Goal: Information Seeking & Learning: Learn about a topic

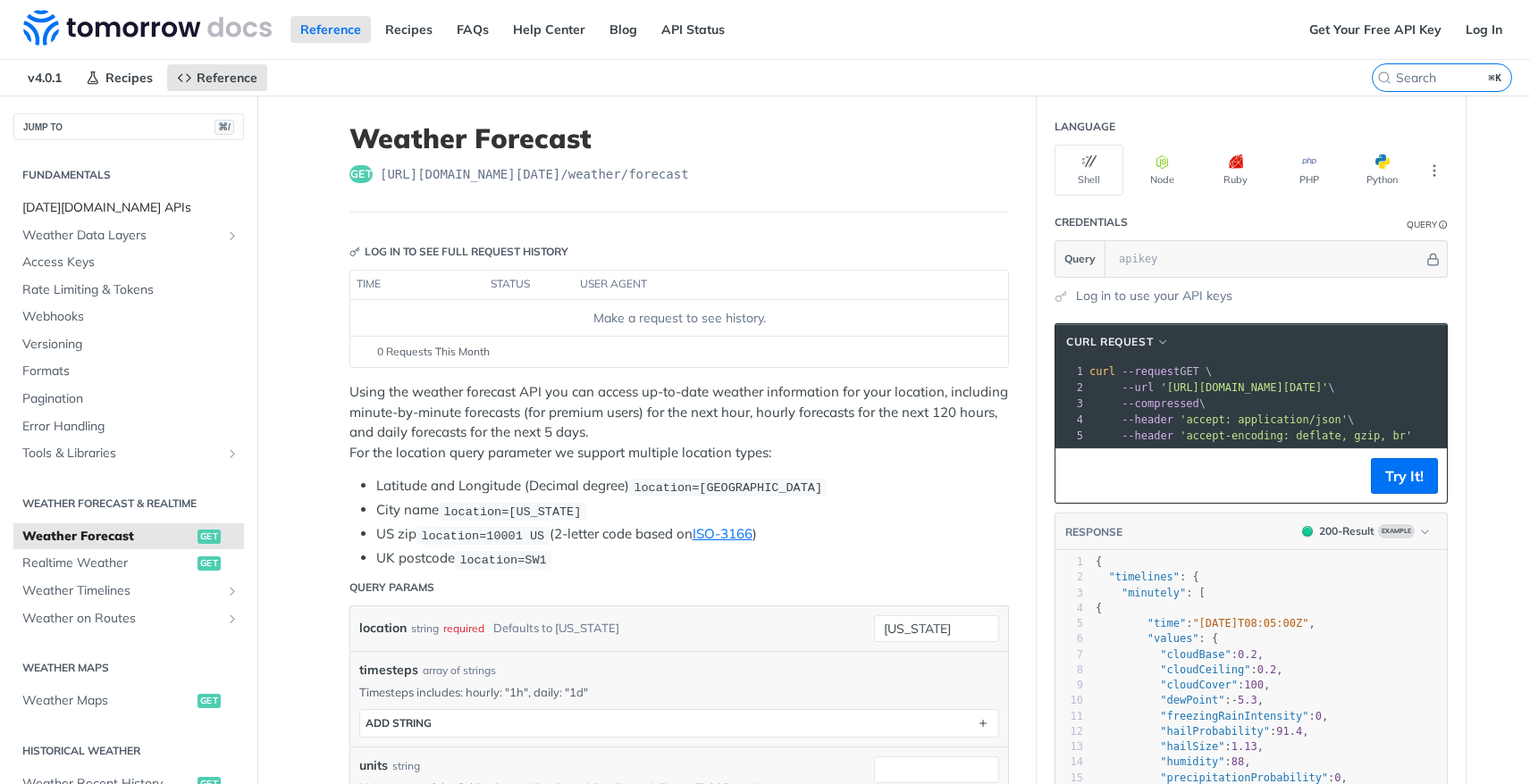
click at [118, 204] on span "[DATE][DOMAIN_NAME] APIs" at bounding box center [130, 208] width 217 height 18
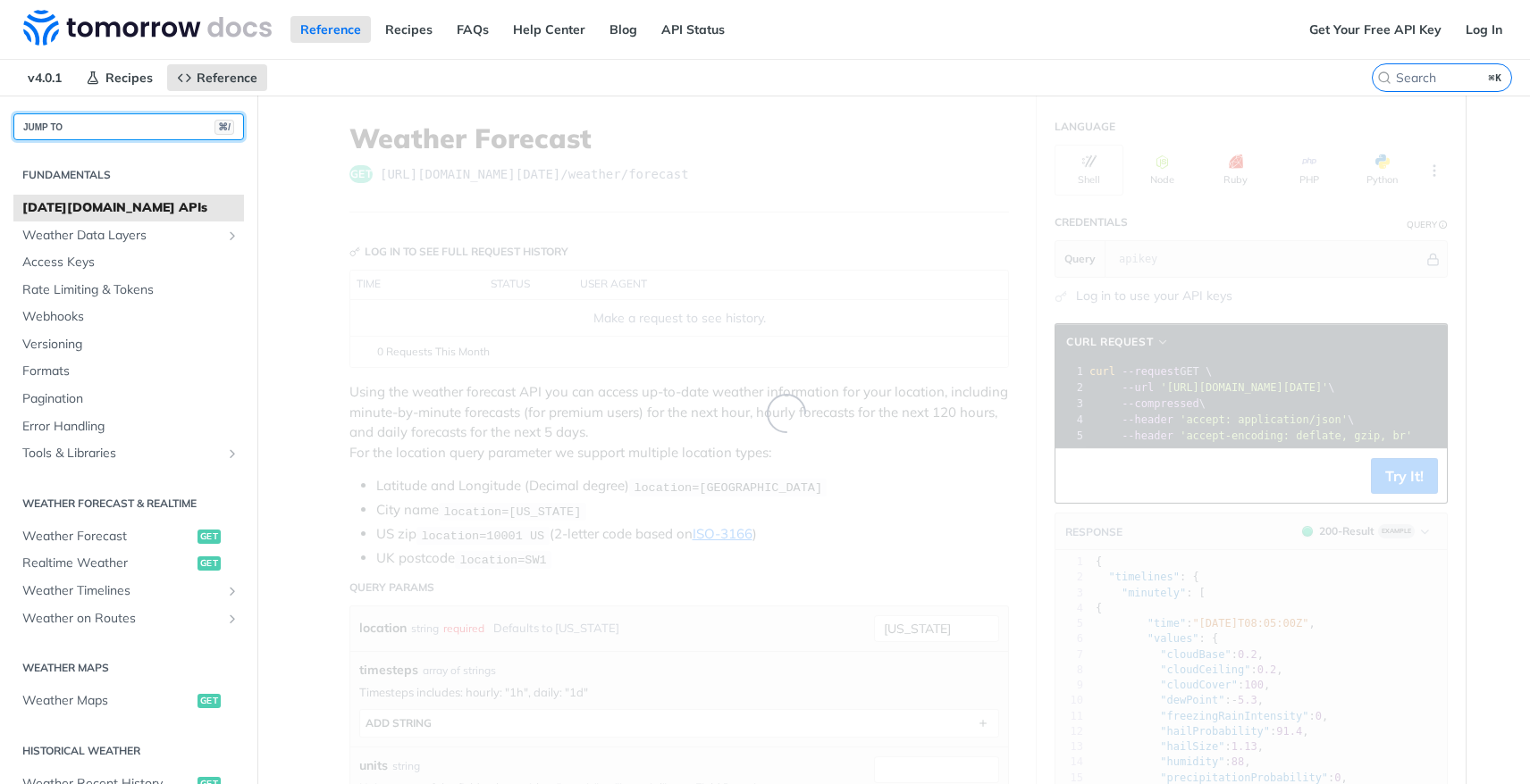
click at [167, 118] on button "JUMP TO ⌘/" at bounding box center [129, 127] width 231 height 27
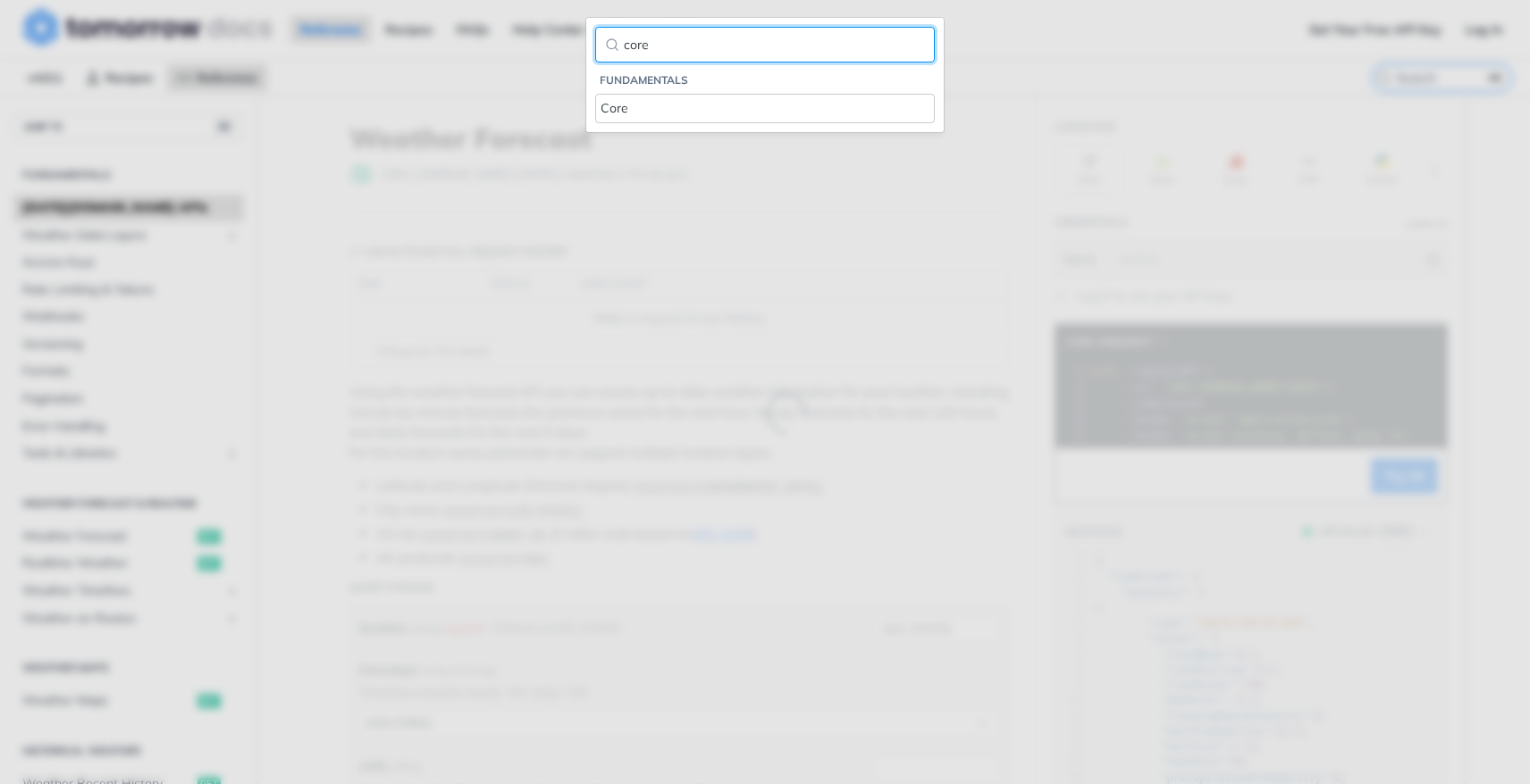
type input "core"
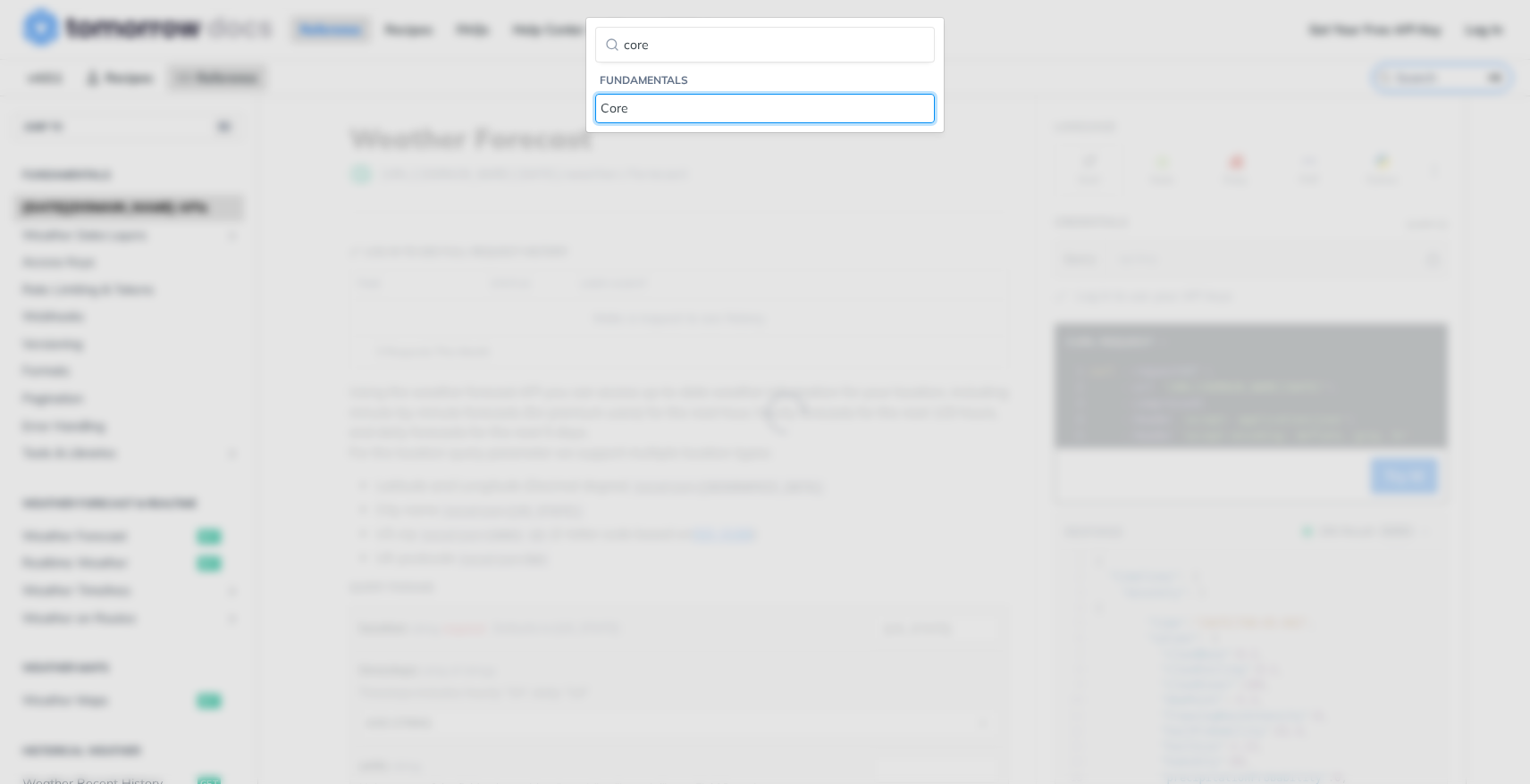
click at [630, 101] on div "Core" at bounding box center [765, 109] width 329 height 19
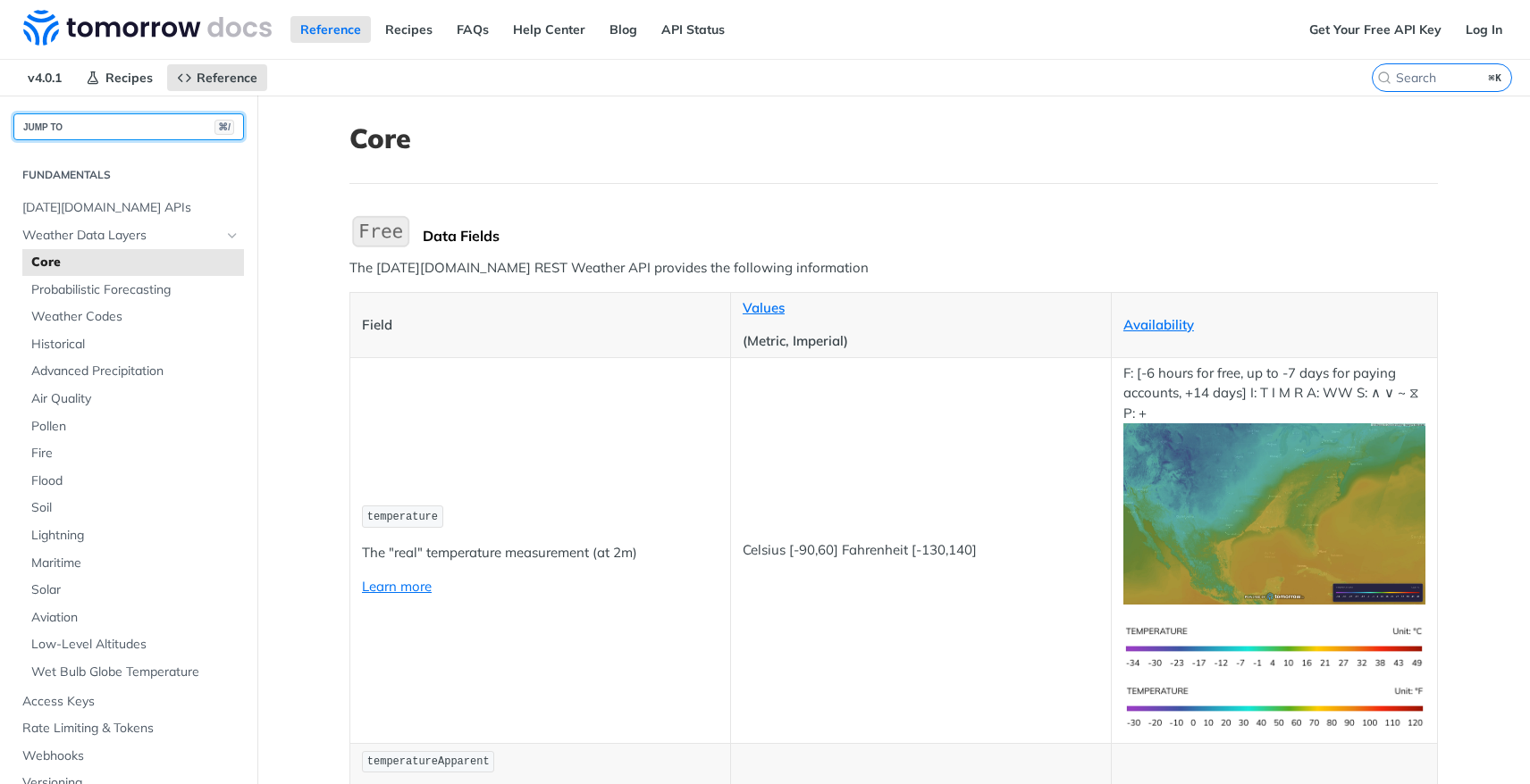
click at [89, 121] on button "JUMP TO ⌘/" at bounding box center [129, 127] width 231 height 27
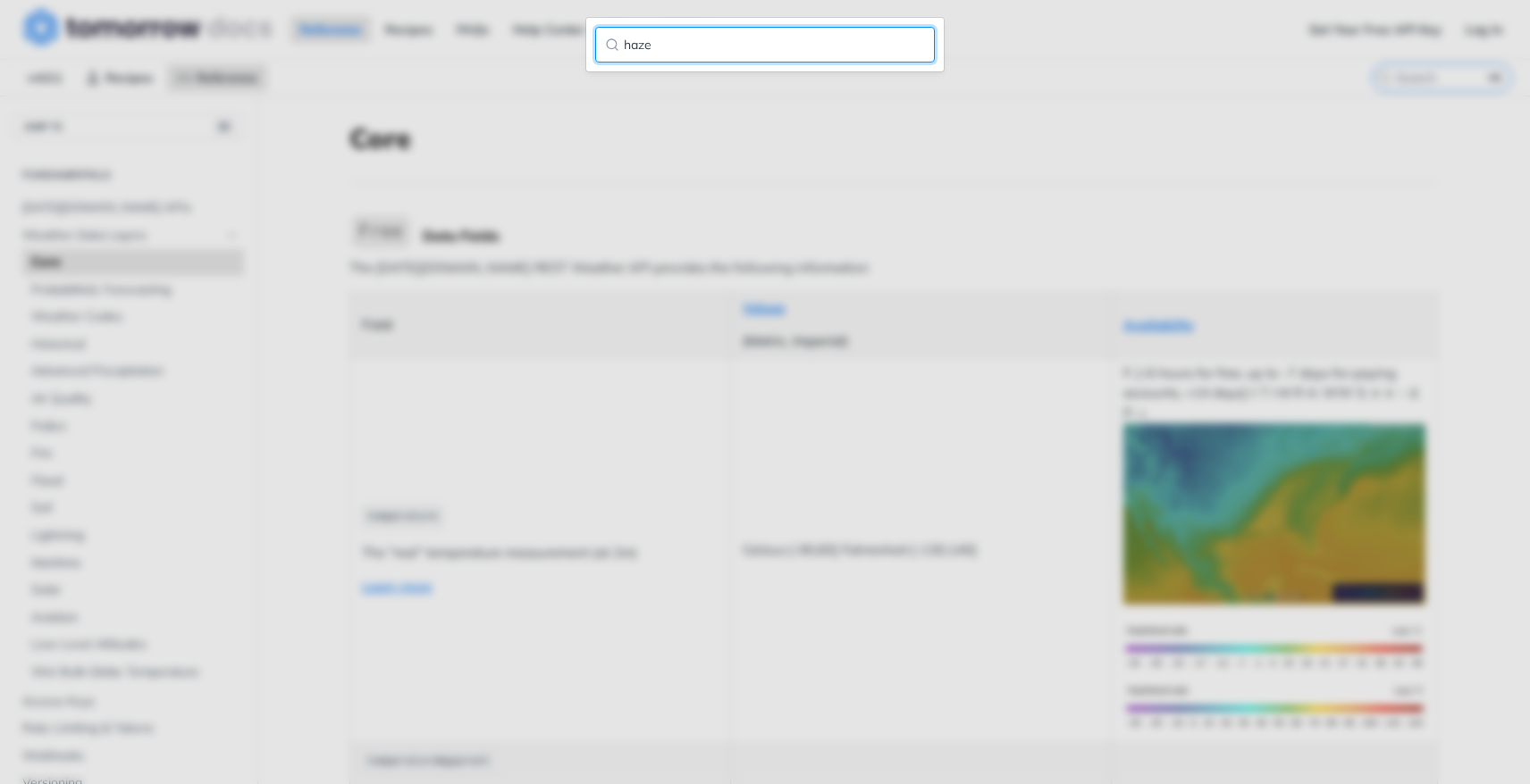
type input "haze"
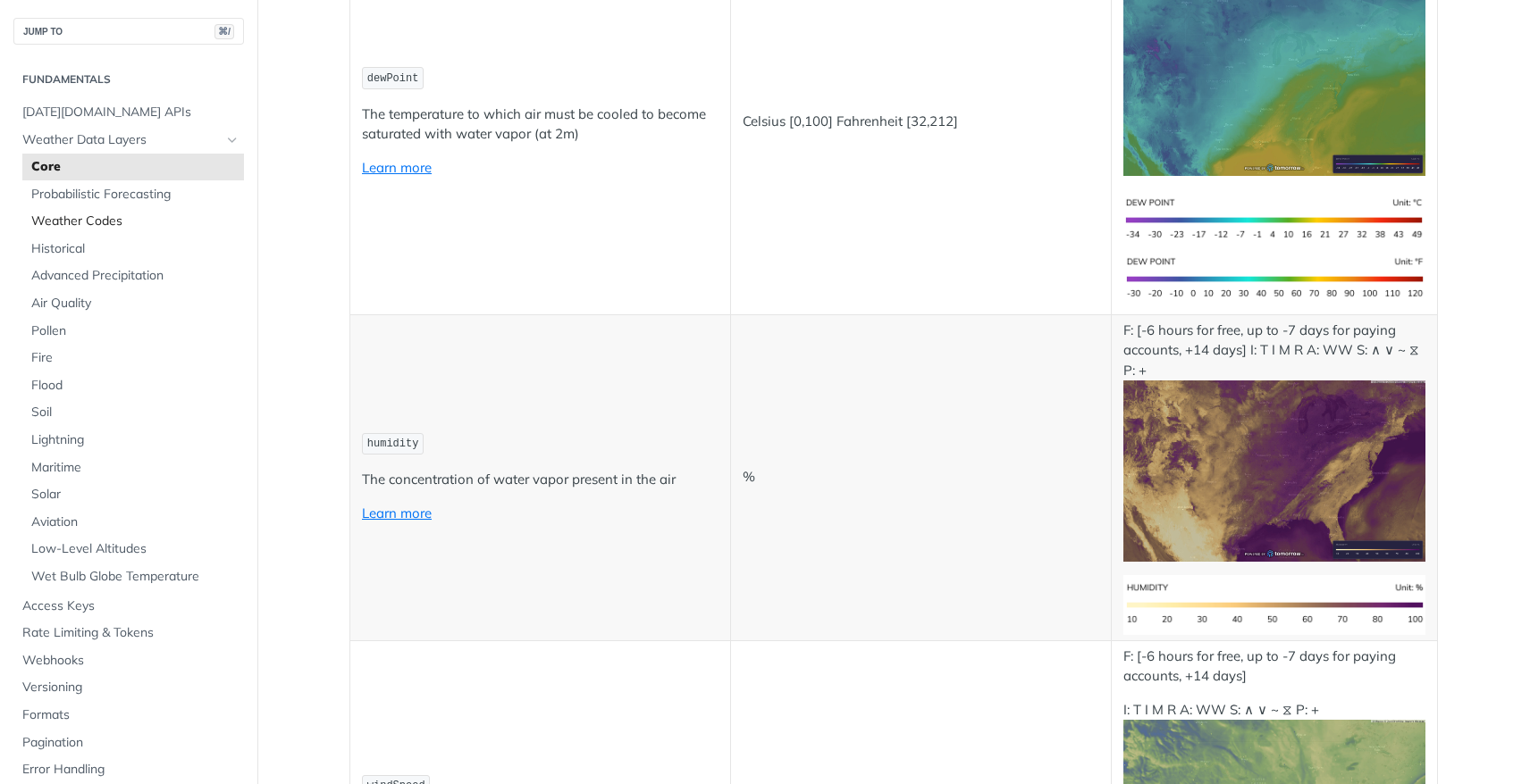
click at [128, 214] on span "Weather Codes" at bounding box center [136, 221] width 209 height 18
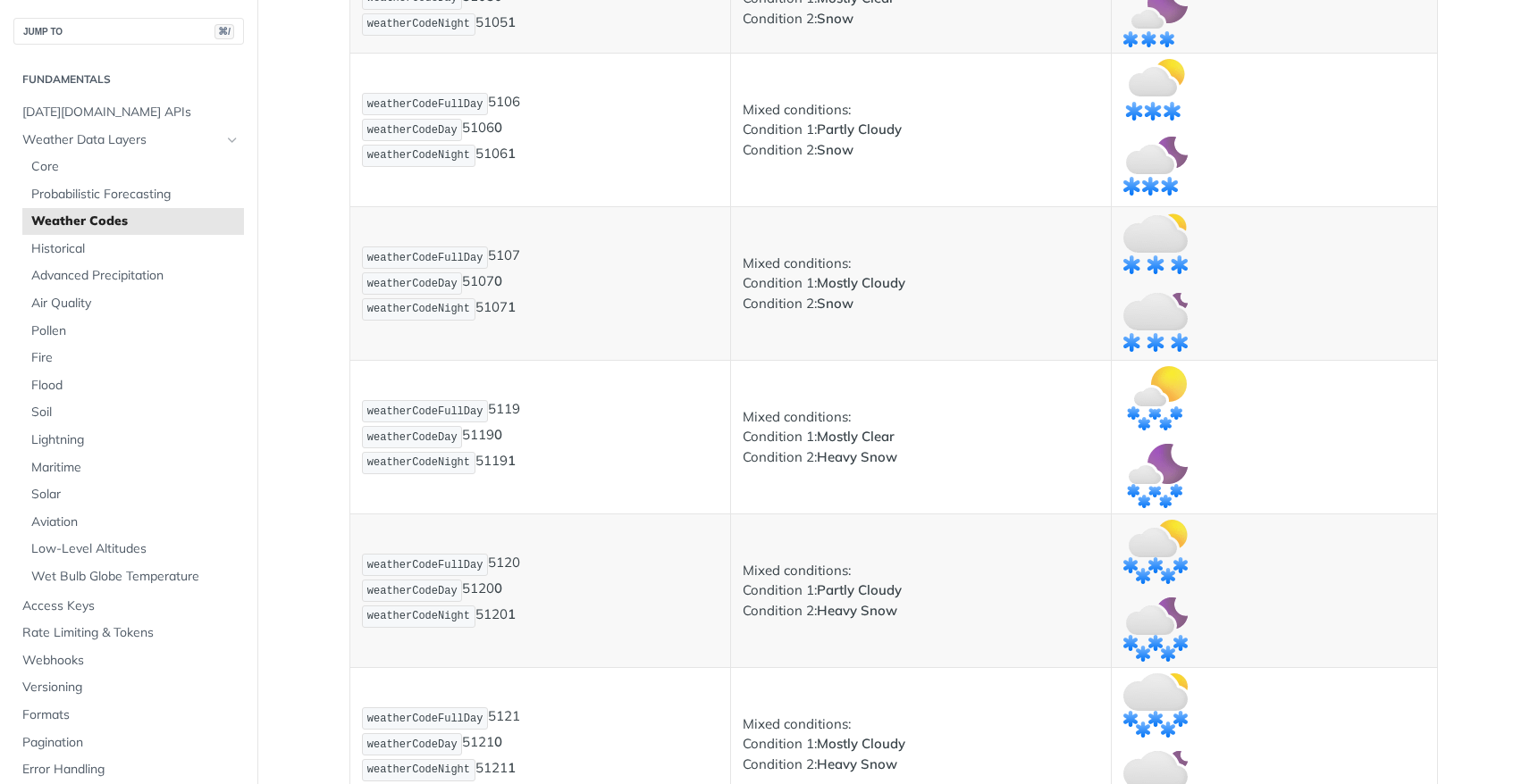
scroll to position [4629, 0]
